Goal: Information Seeking & Learning: Learn about a topic

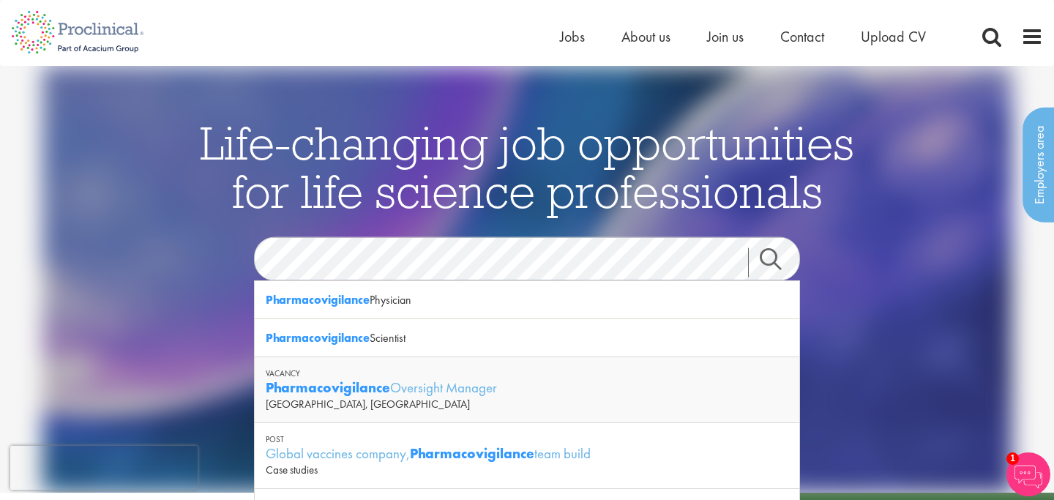
click at [773, 266] on link "Search" at bounding box center [779, 261] width 63 height 29
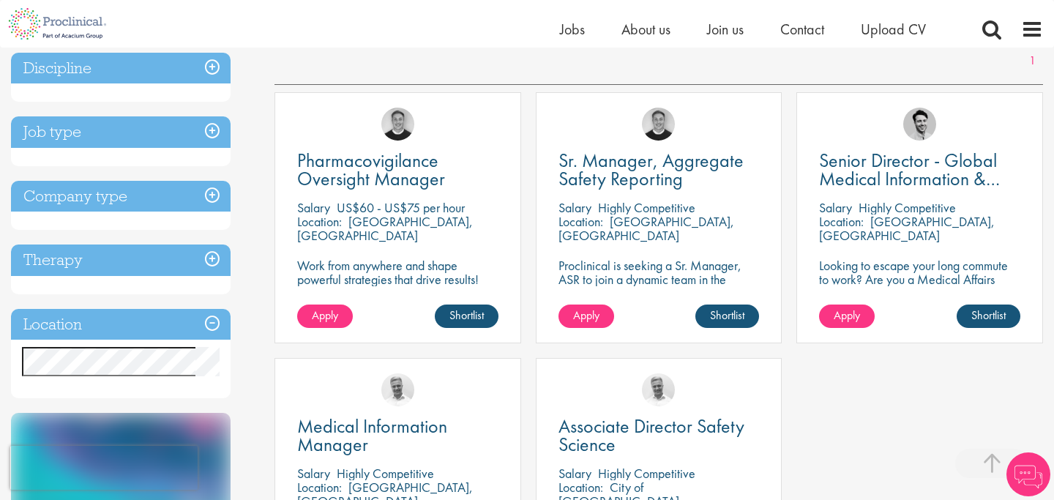
scroll to position [266, 0]
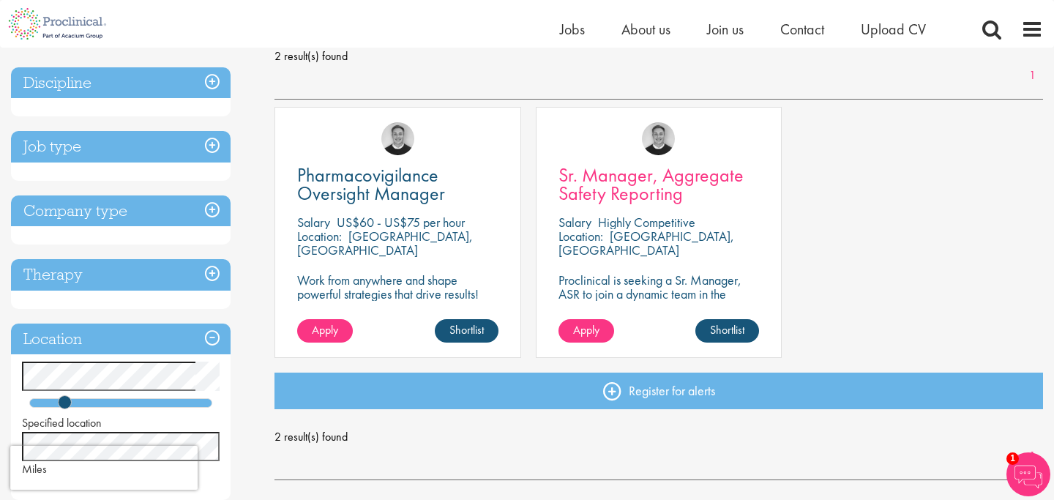
scroll to position [220, 0]
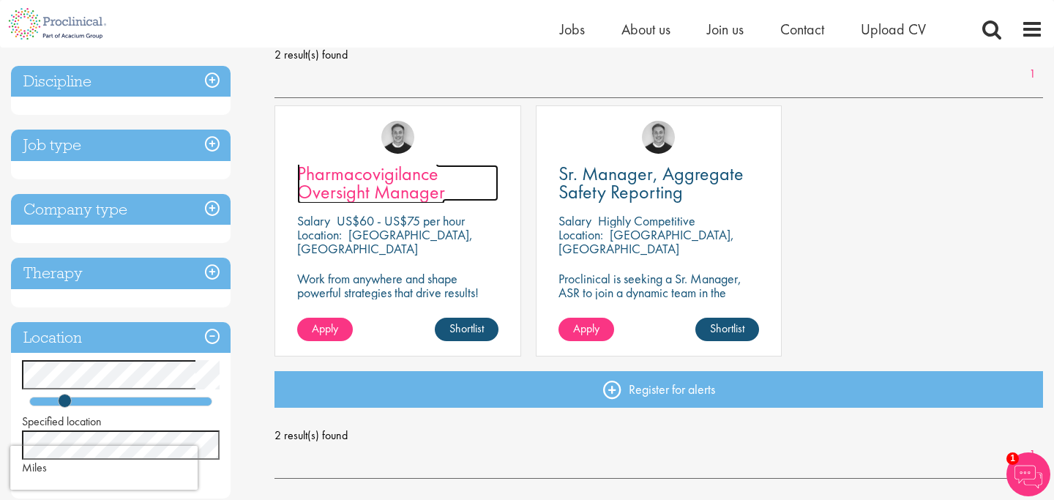
click at [367, 183] on span "Pharmacovigilance Oversight Manager" at bounding box center [371, 182] width 148 height 43
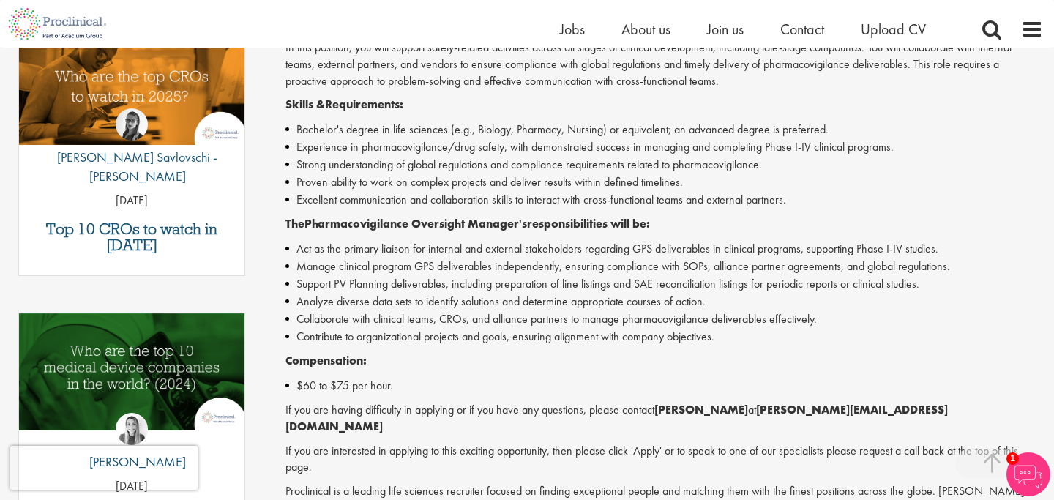
scroll to position [485, 0]
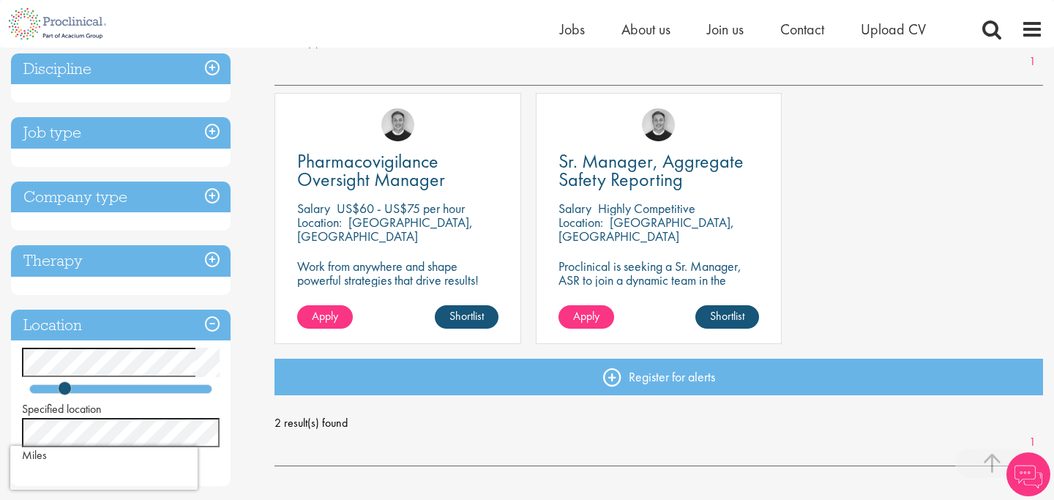
click at [676, 236] on div "Location: Boston, USA" at bounding box center [659, 229] width 201 height 29
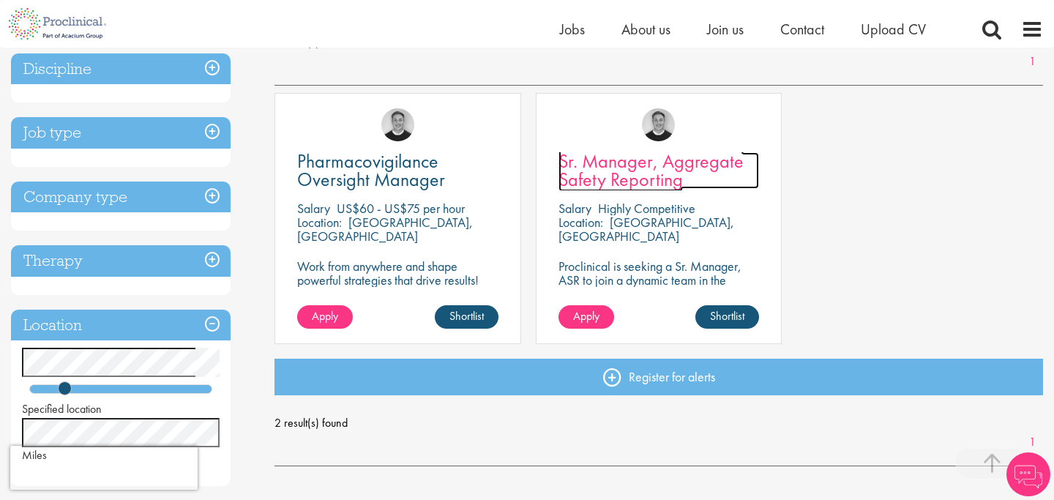
click at [660, 171] on span "Sr. Manager, Aggregate Safety Reporting" at bounding box center [651, 170] width 185 height 43
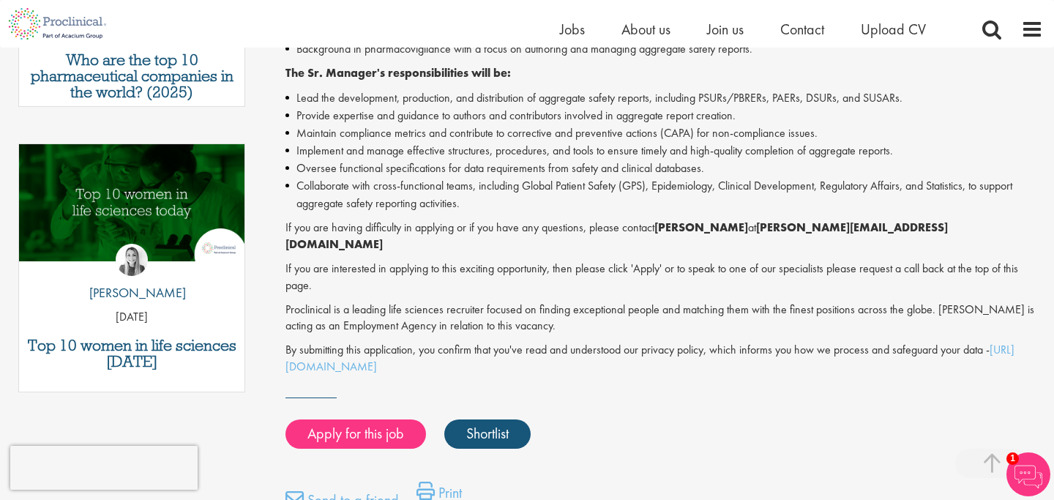
scroll to position [655, 0]
